Goal: Task Accomplishment & Management: Manage account settings

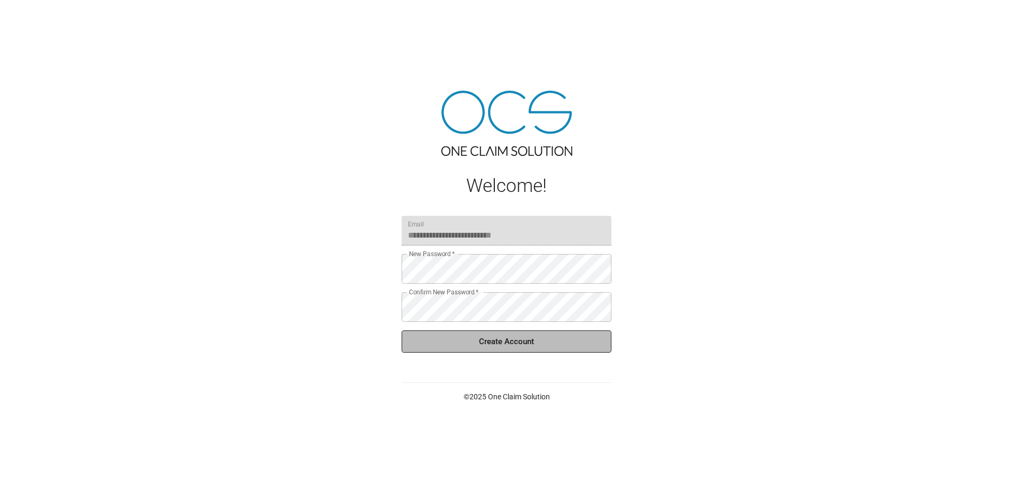
click at [508, 347] on button "Create Account" at bounding box center [507, 341] width 210 height 22
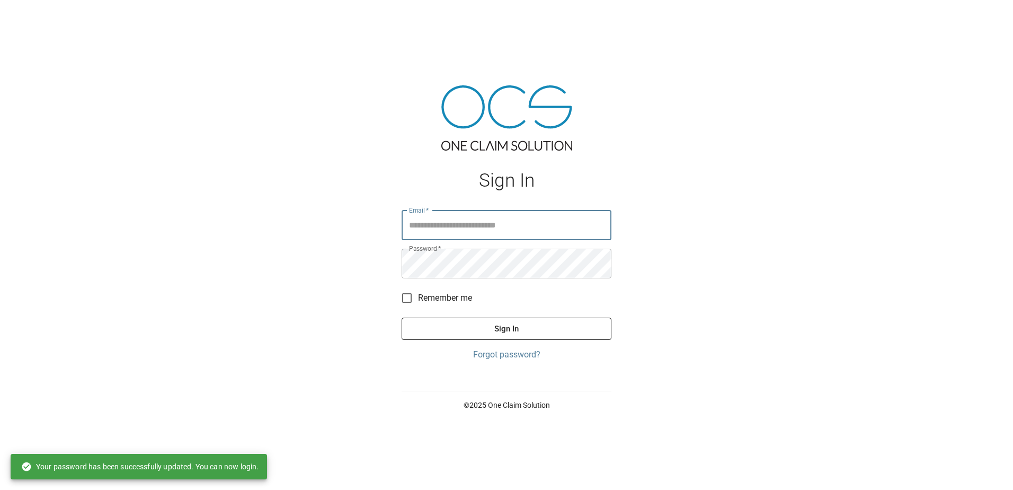
click at [461, 229] on input "Email   *" at bounding box center [507, 225] width 210 height 30
type input "**********"
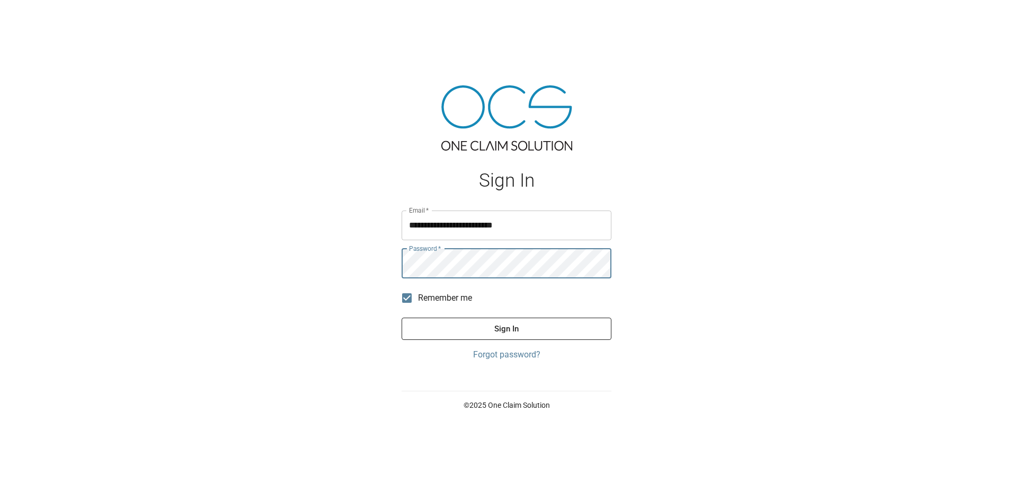
click at [451, 325] on button "Sign In" at bounding box center [507, 329] width 210 height 22
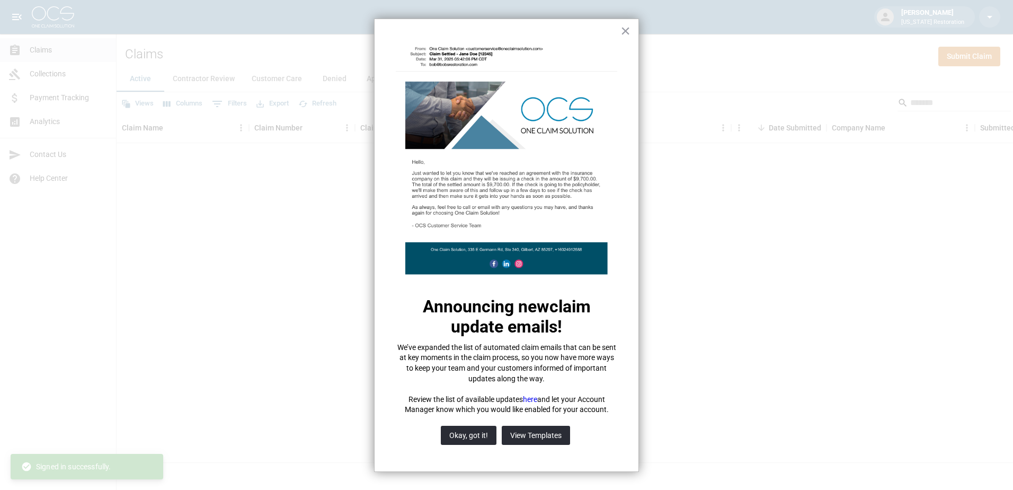
drag, startPoint x: 478, startPoint y: 436, endPoint x: 486, endPoint y: 434, distance: 7.6
click at [482, 436] on button "Okay, got it!" at bounding box center [469, 435] width 56 height 19
